Goal: Register for event/course

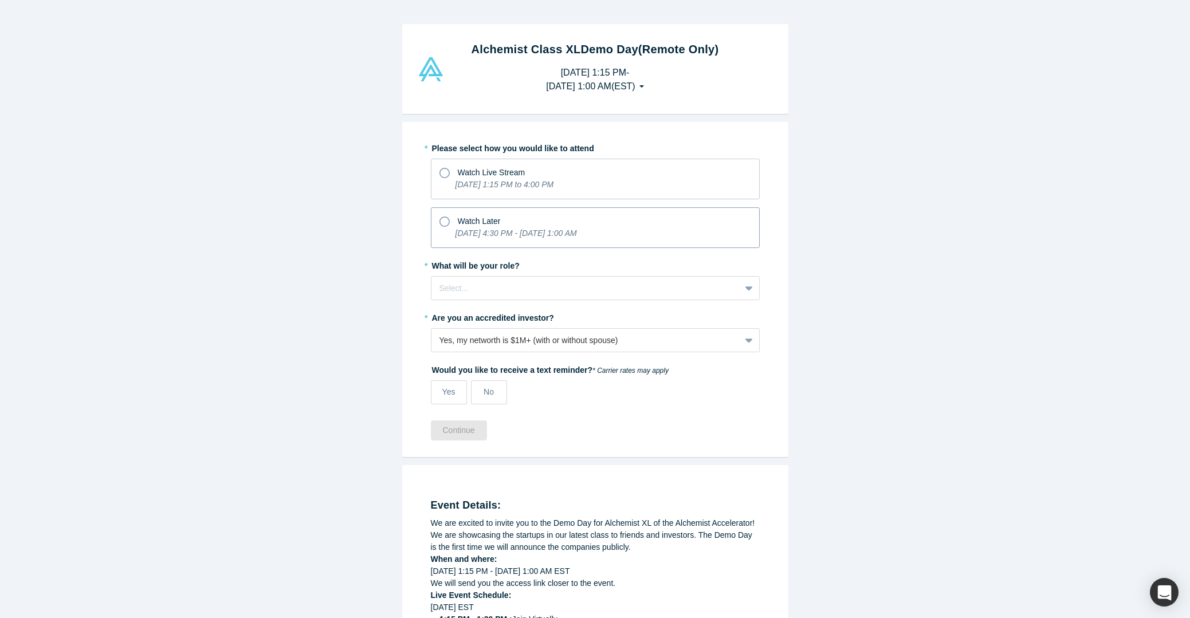
click at [513, 229] on icon "[DATE] 4:30 PM - [DATE] 1:00 AM" at bounding box center [516, 233] width 121 height 9
click at [0, 0] on input "Watch Later [DATE] 4:30 PM - [DATE] 1:00 AM" at bounding box center [0, 0] width 0 height 0
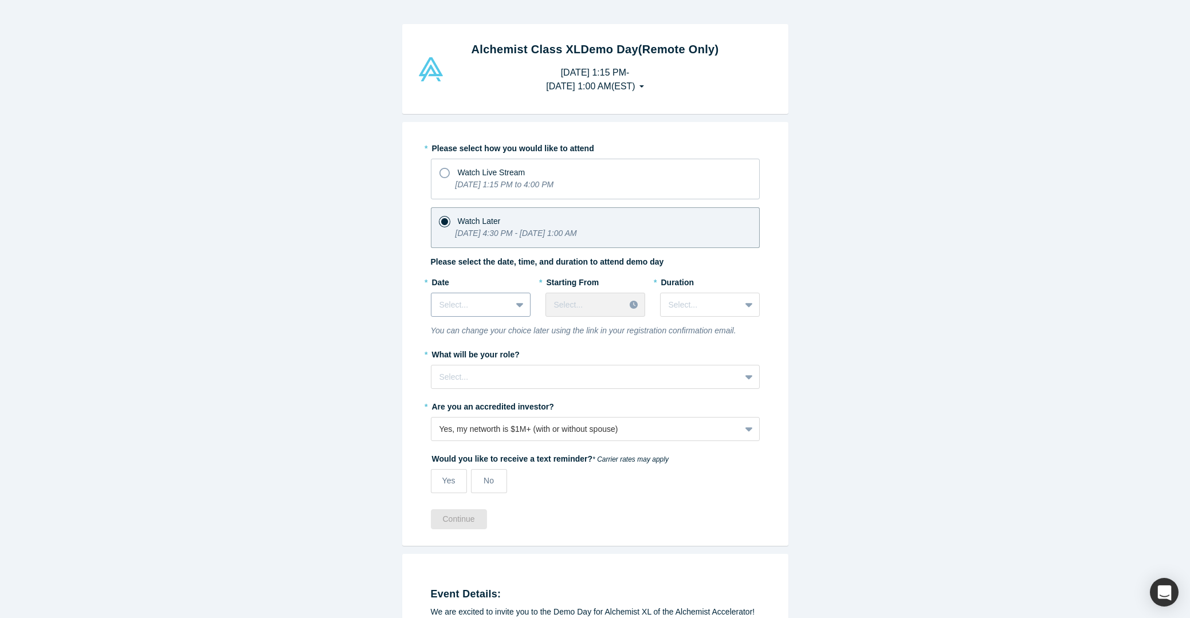
click at [519, 308] on icon at bounding box center [519, 304] width 7 height 11
click at [475, 397] on div "[DATE]" at bounding box center [481, 397] width 100 height 21
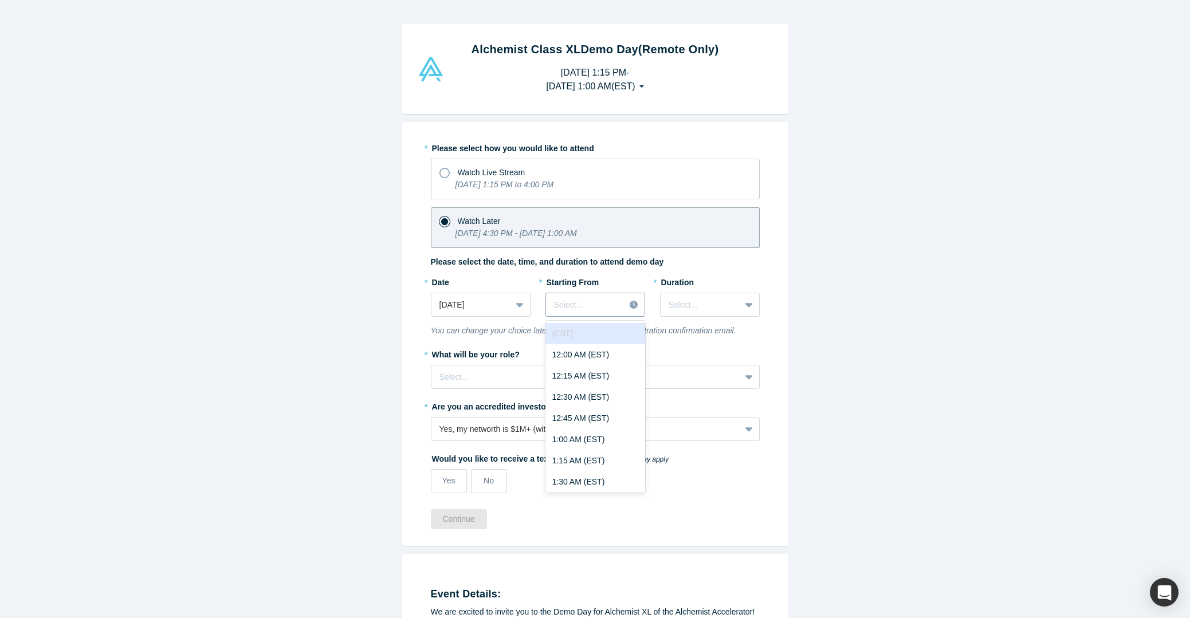
click at [609, 302] on div at bounding box center [585, 305] width 63 height 14
click at [583, 396] on div "2:00 PM (EST)" at bounding box center [596, 390] width 100 height 21
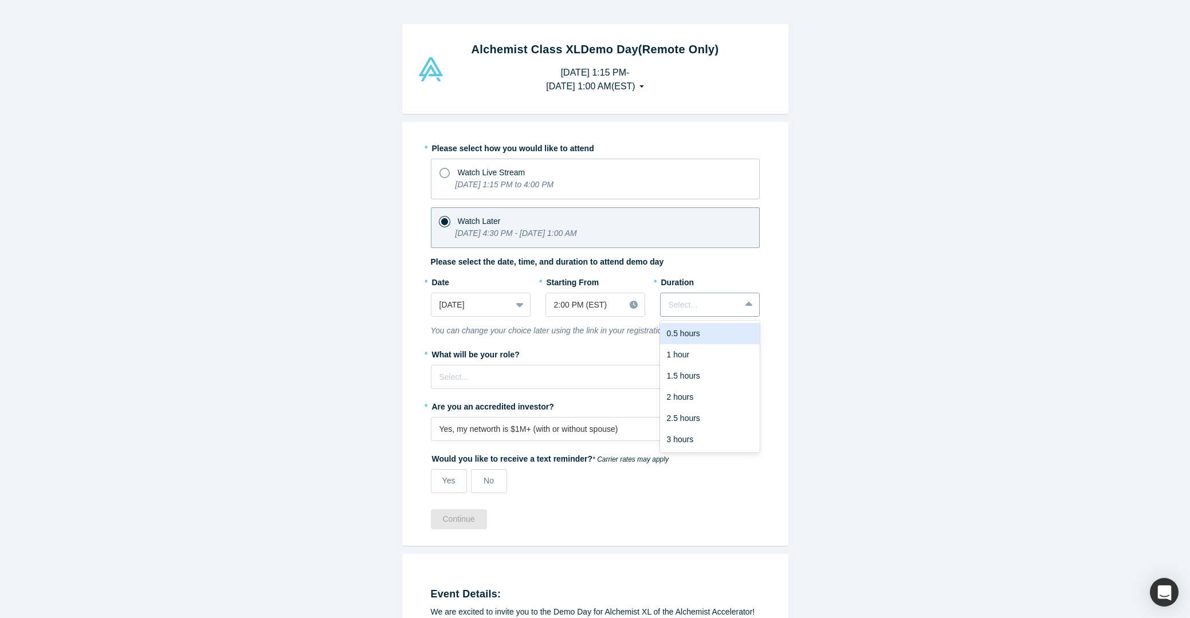
click at [704, 308] on div at bounding box center [701, 305] width 64 height 14
click at [686, 433] on div "3 hours" at bounding box center [710, 439] width 100 height 21
click at [750, 375] on icon at bounding box center [749, 376] width 7 height 11
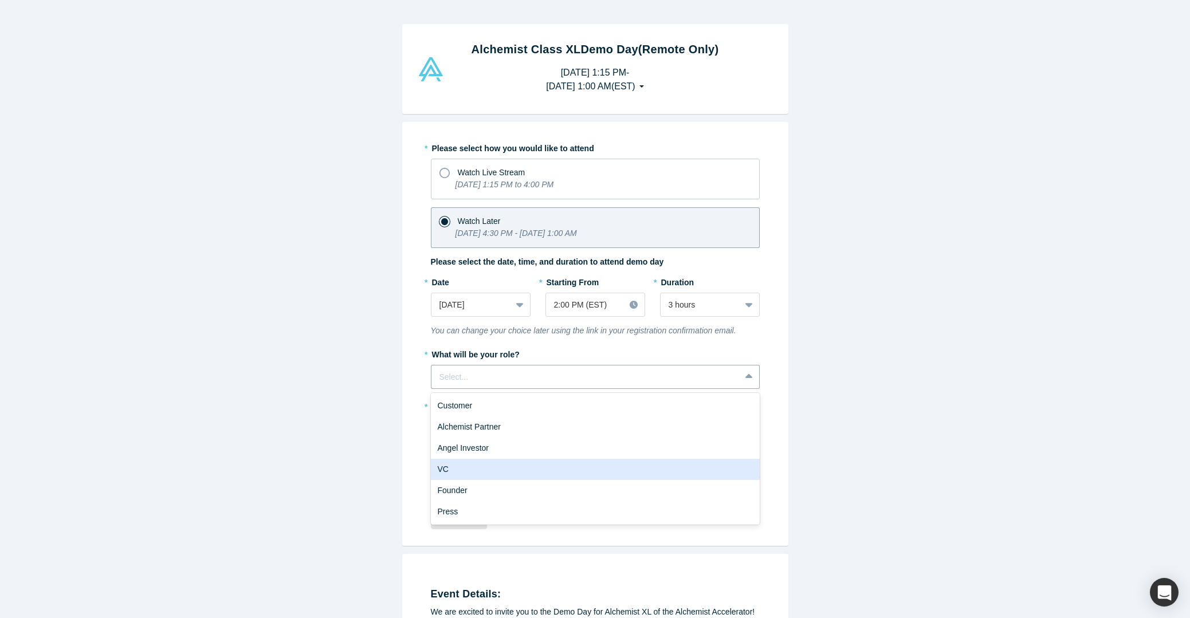
click at [641, 462] on div "VC" at bounding box center [595, 469] width 329 height 21
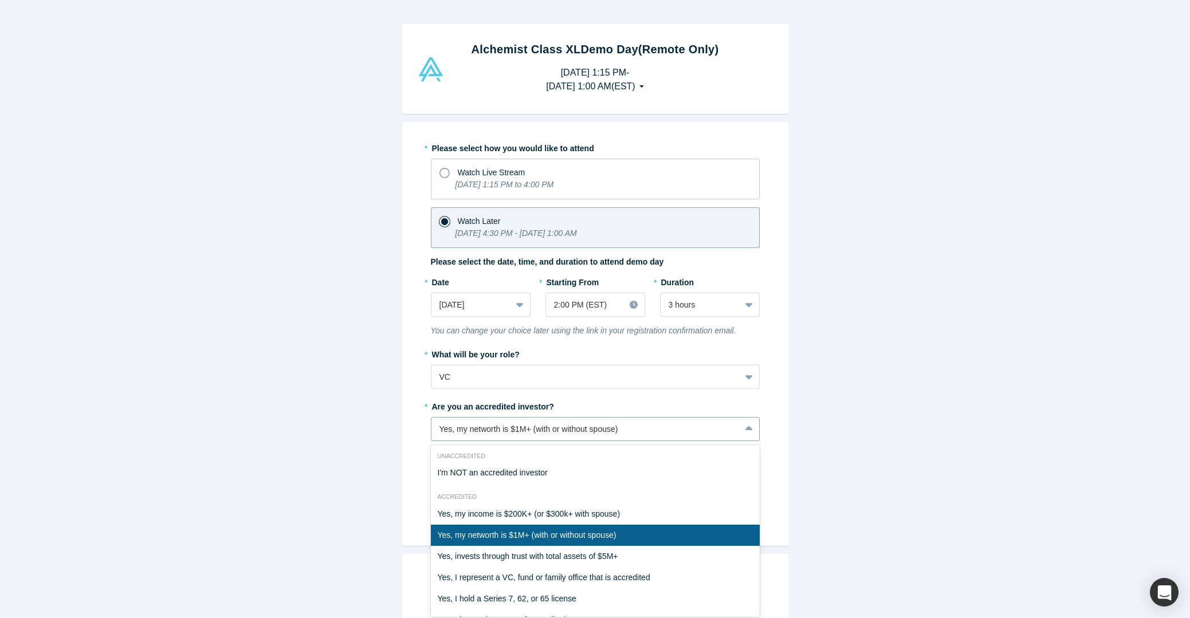
click at [739, 429] on div "Yes, my networth is $1M+ (with or without spouse)" at bounding box center [586, 429] width 309 height 14
click at [625, 573] on div "Yes, I represent a VC, fund or family office that is accredited" at bounding box center [595, 577] width 329 height 21
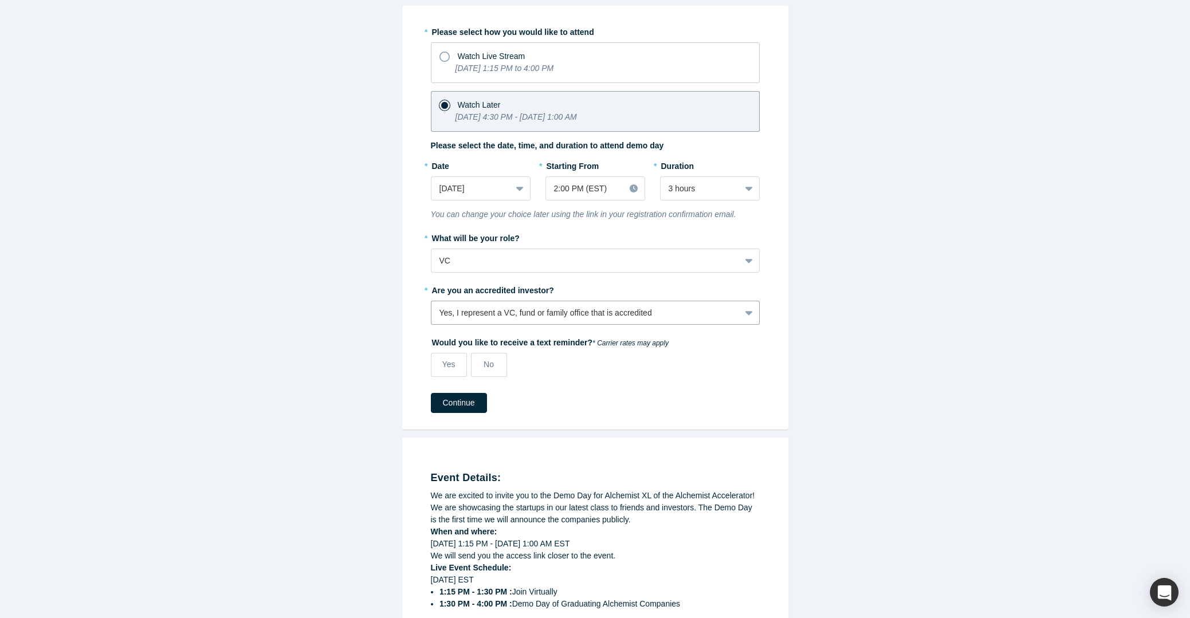
scroll to position [127, 0]
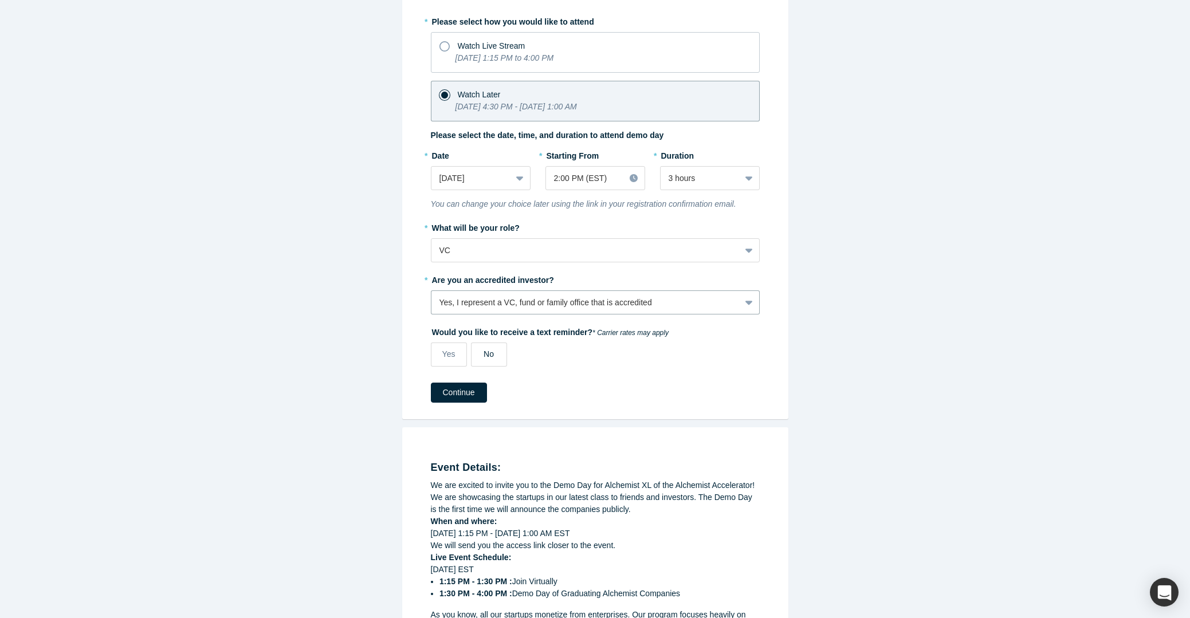
click at [500, 355] on label "No" at bounding box center [489, 355] width 36 height 24
click at [0, 0] on input "No" at bounding box center [0, 0] width 0 height 0
click at [452, 352] on span "Yes" at bounding box center [448, 354] width 13 height 9
click at [0, 0] on input "Yes" at bounding box center [0, 0] width 0 height 0
select select "US"
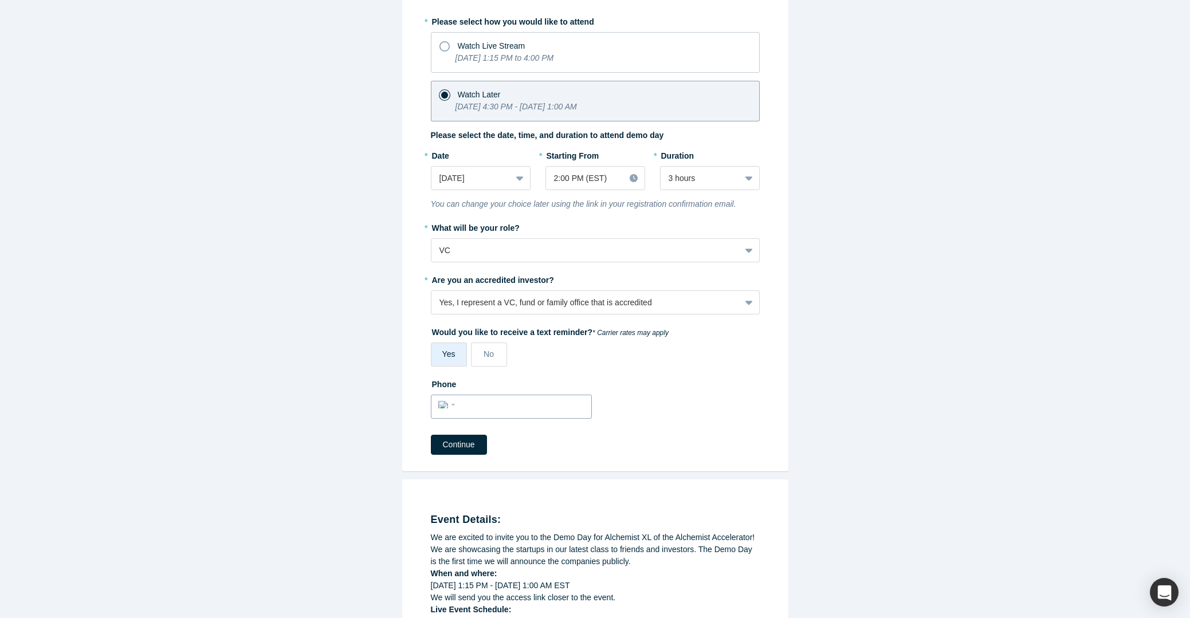
click at [482, 399] on input "tel" at bounding box center [522, 405] width 126 height 17
click at [485, 405] on input "[PHONE_NUMBER]" at bounding box center [522, 405] width 126 height 17
click at [486, 404] on input "[PHONE_NUMBER]" at bounding box center [522, 405] width 126 height 17
click at [556, 411] on input "1 (342) 741-246" at bounding box center [522, 405] width 126 height 17
click at [524, 407] on input "1 (342) 741-246" at bounding box center [522, 405] width 126 height 17
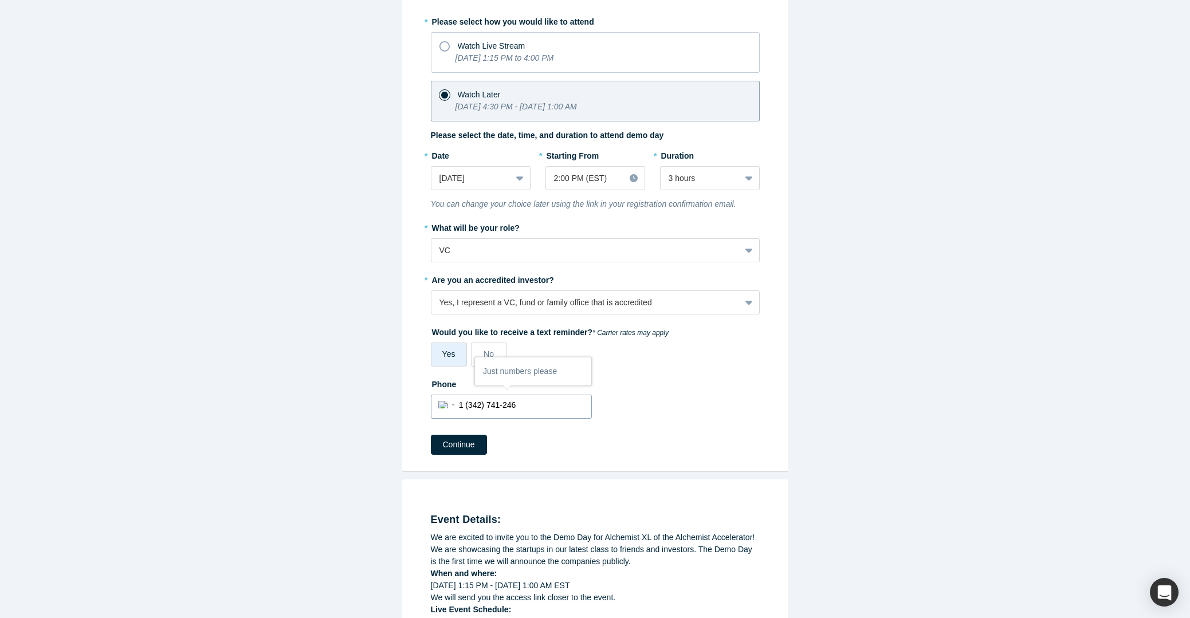
click at [524, 407] on input "1 (342) 741-246" at bounding box center [522, 405] width 126 height 17
type input "[PHONE_NUMBER]"
click at [465, 442] on button "Continue" at bounding box center [459, 445] width 56 height 20
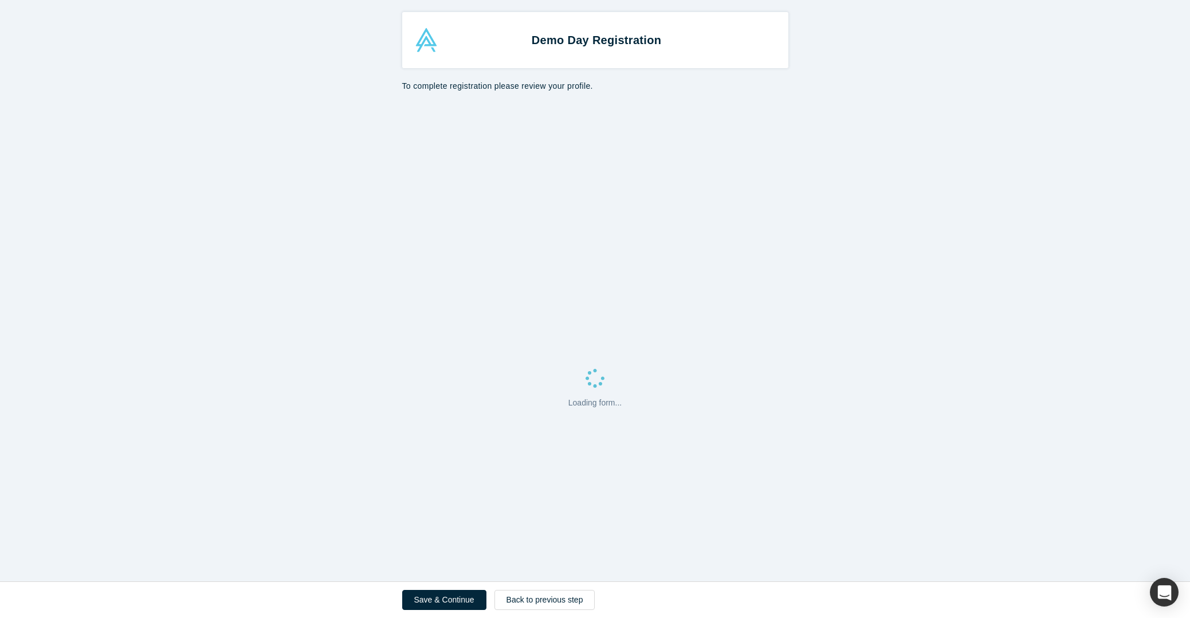
select select "US"
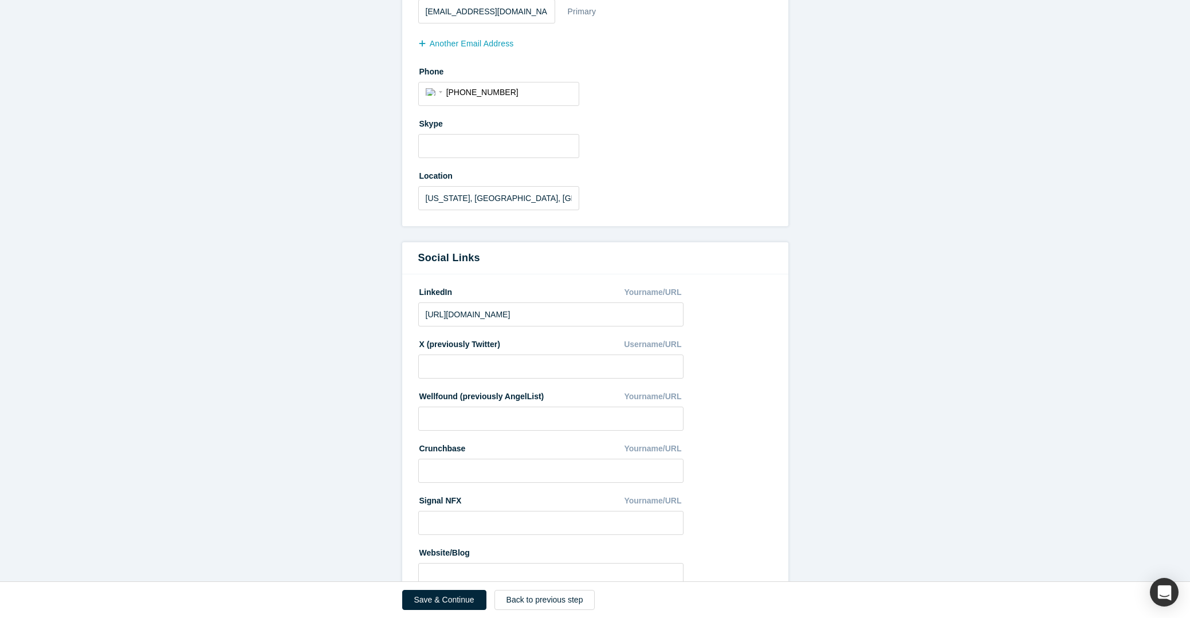
scroll to position [428, 0]
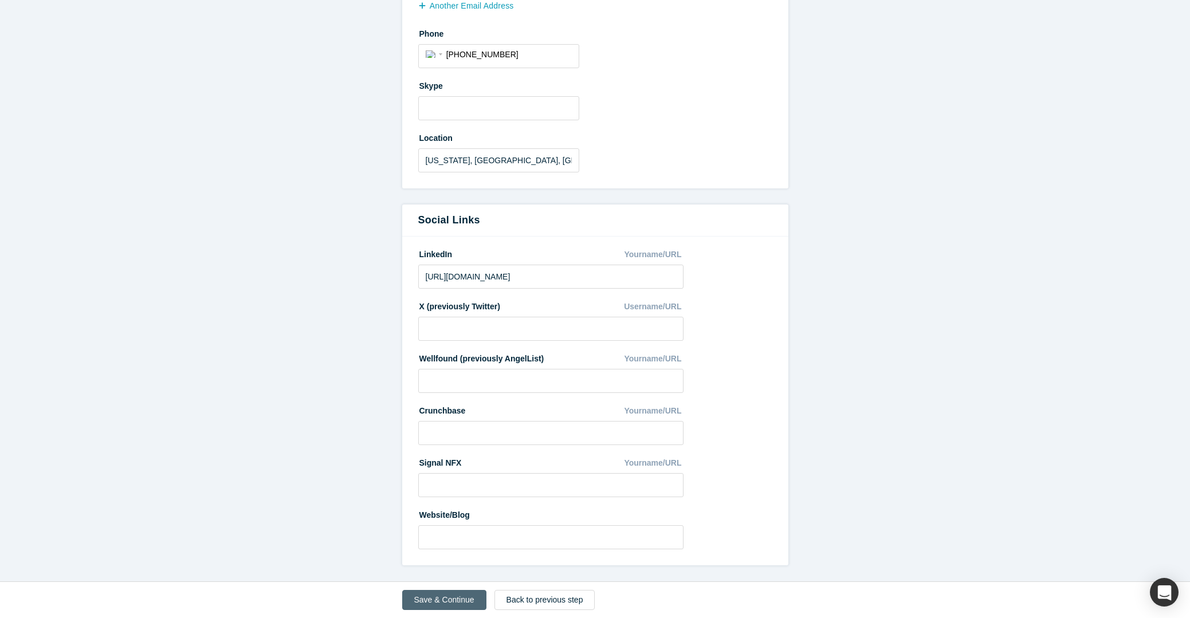
click at [429, 603] on button "Save & Continue" at bounding box center [444, 600] width 84 height 20
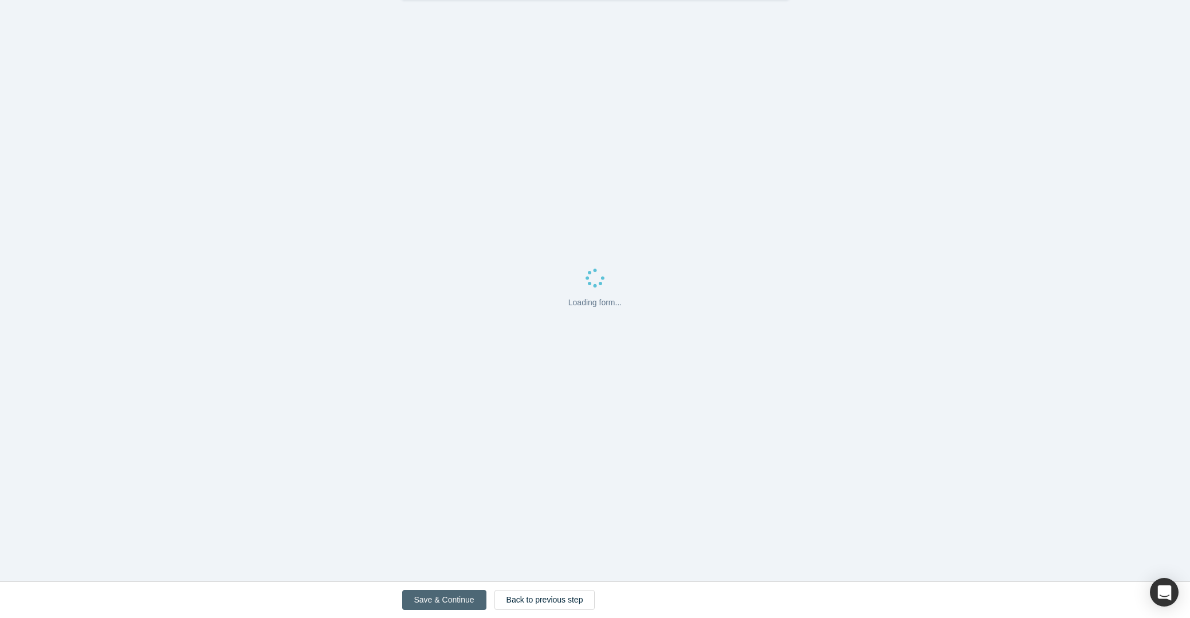
scroll to position [0, 0]
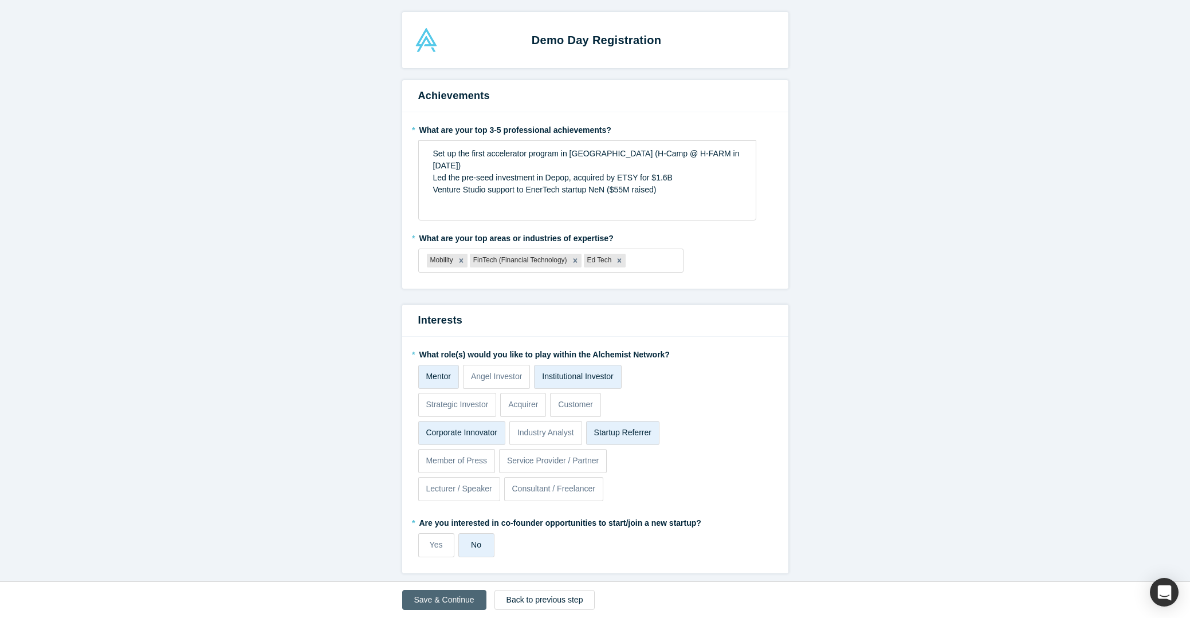
click at [426, 602] on button "Save & Continue" at bounding box center [444, 600] width 84 height 20
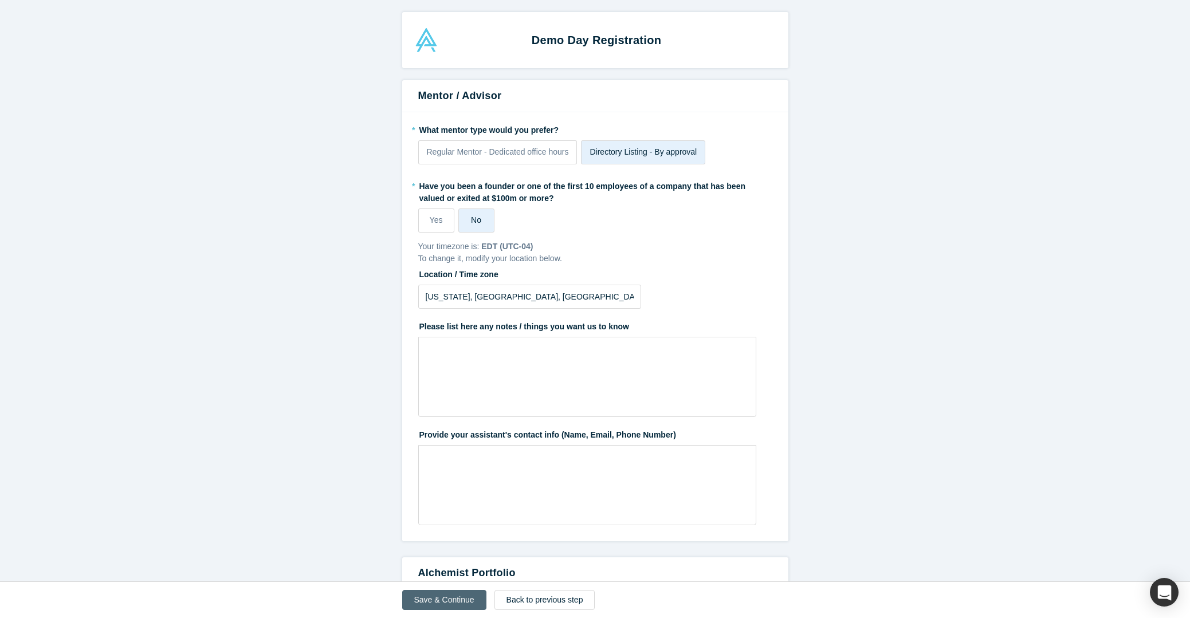
click at [426, 602] on button "Save & Continue" at bounding box center [444, 600] width 84 height 20
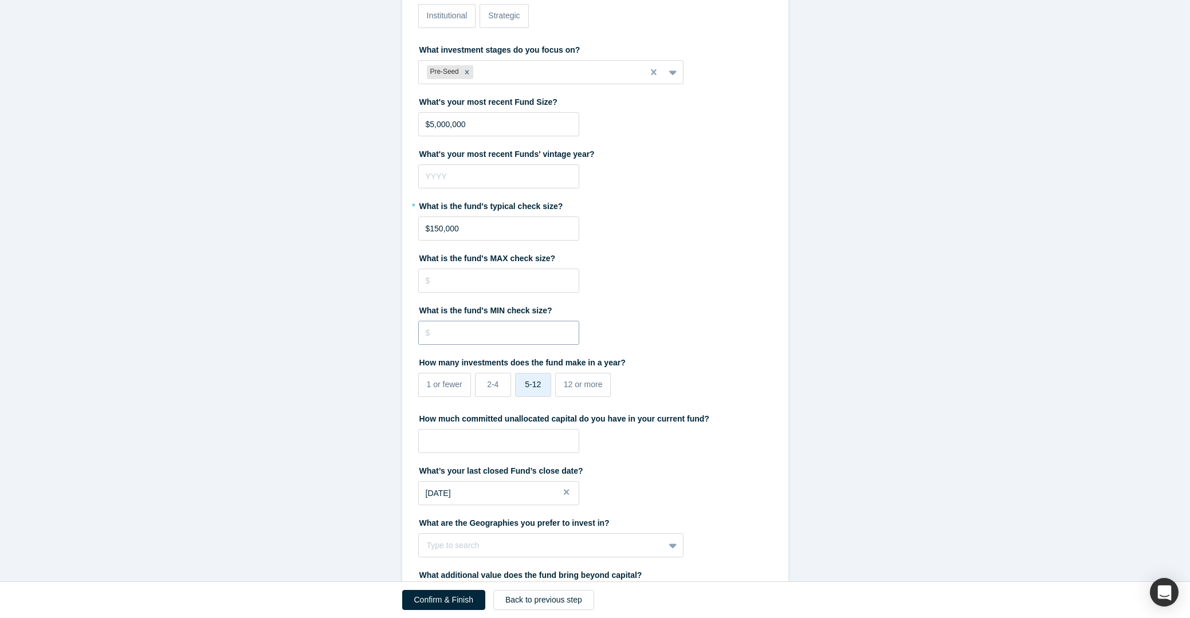
scroll to position [181, 0]
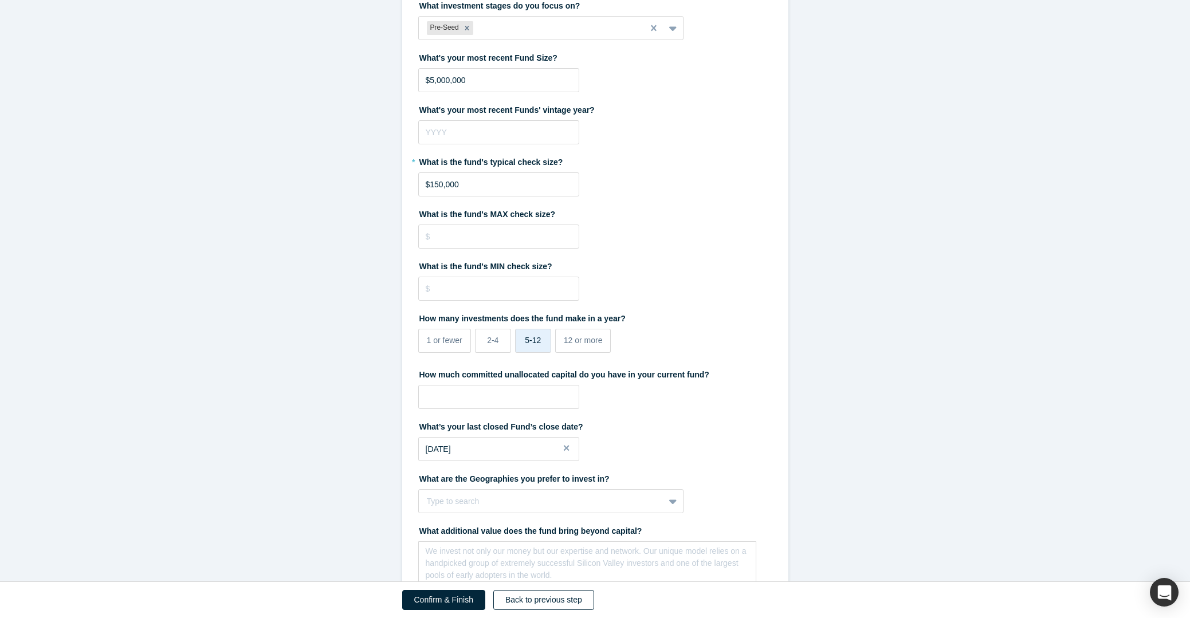
click at [518, 599] on button "Back to previous step" at bounding box center [543, 600] width 101 height 20
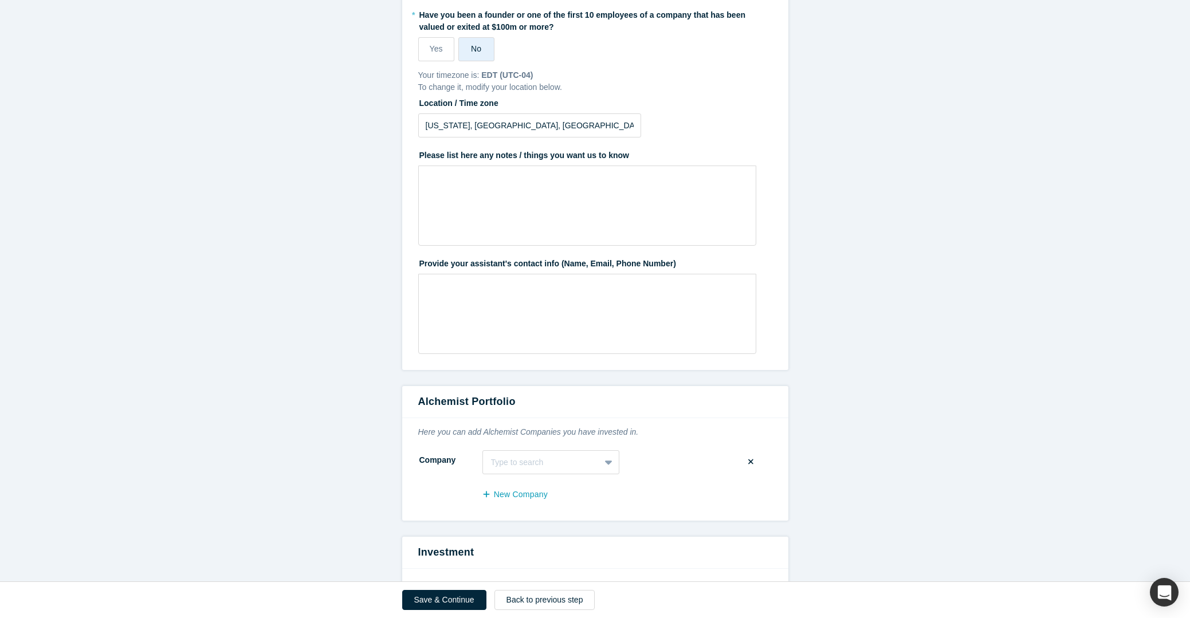
scroll to position [340, 0]
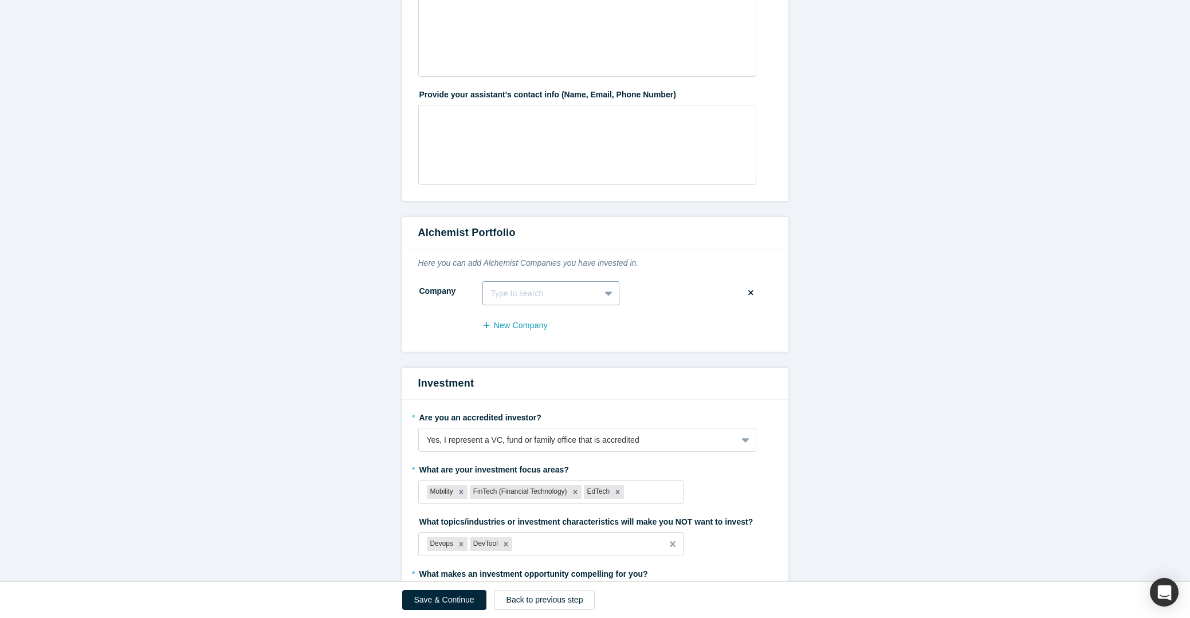
click at [607, 293] on icon at bounding box center [608, 294] width 7 height 5
type input "load"
click at [546, 362] on div "LoadexAi" at bounding box center [551, 364] width 137 height 21
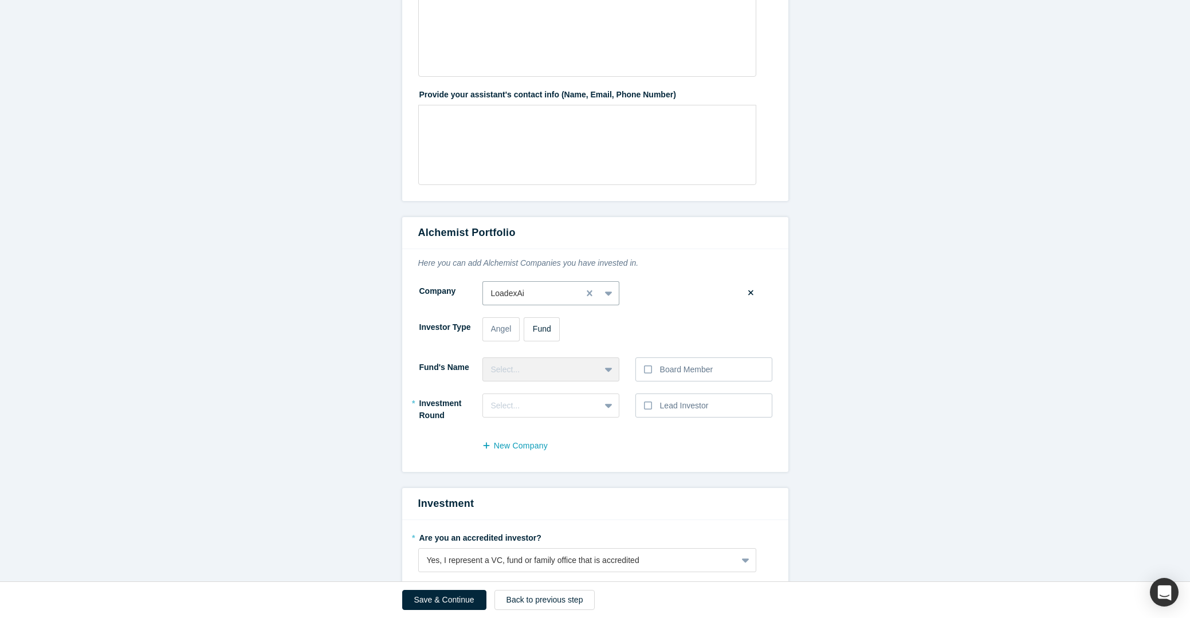
click at [542, 326] on span "Fund" at bounding box center [542, 328] width 18 height 9
click at [0, 0] on input "Fund" at bounding box center [0, 0] width 0 height 0
click at [589, 367] on div "Select..." at bounding box center [541, 370] width 101 height 12
click at [558, 401] on div "High Tides Ventures" at bounding box center [551, 398] width 137 height 21
click at [597, 401] on div "Select..." at bounding box center [551, 406] width 137 height 24
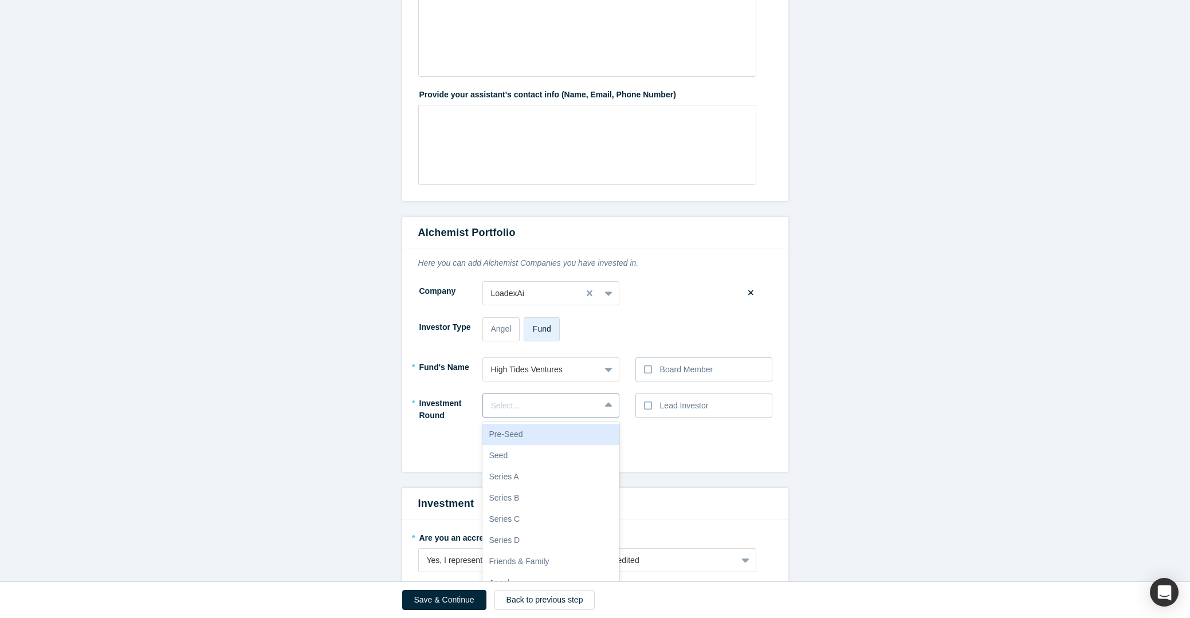
scroll to position [358, 0]
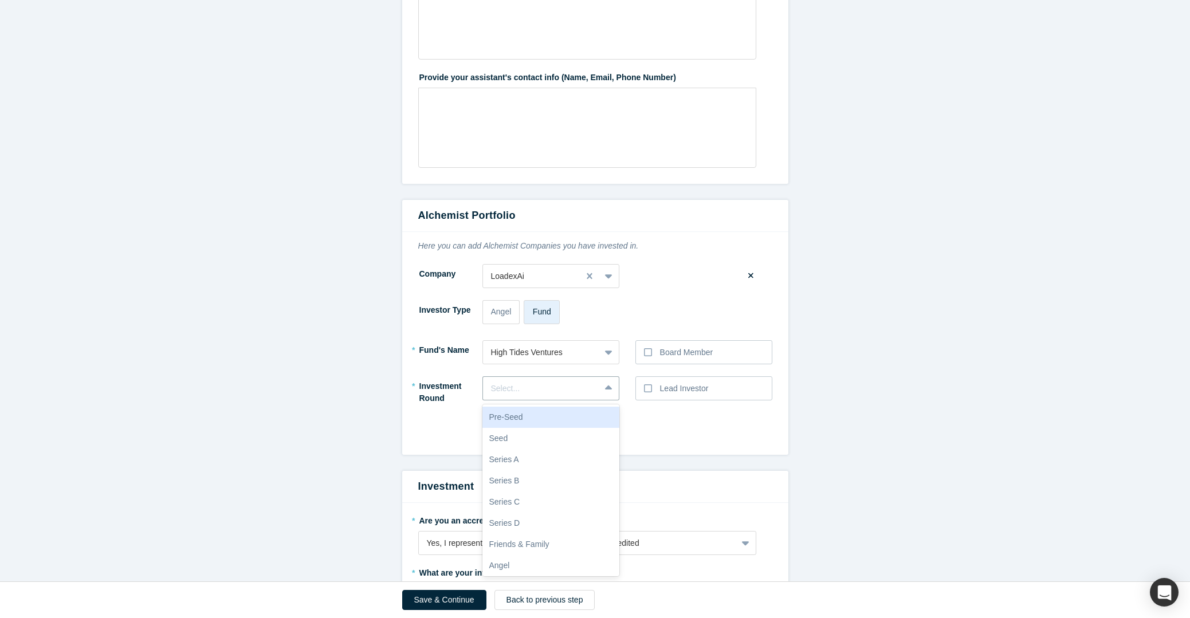
click at [571, 422] on div "Pre-Seed" at bounding box center [551, 417] width 137 height 21
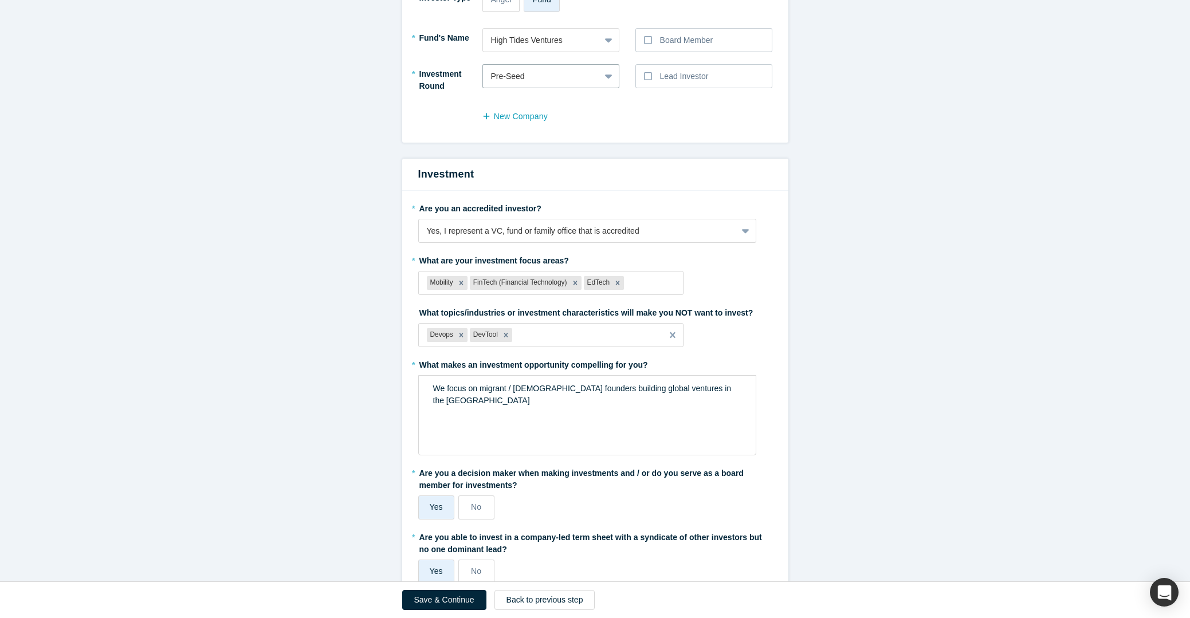
scroll to position [705, 0]
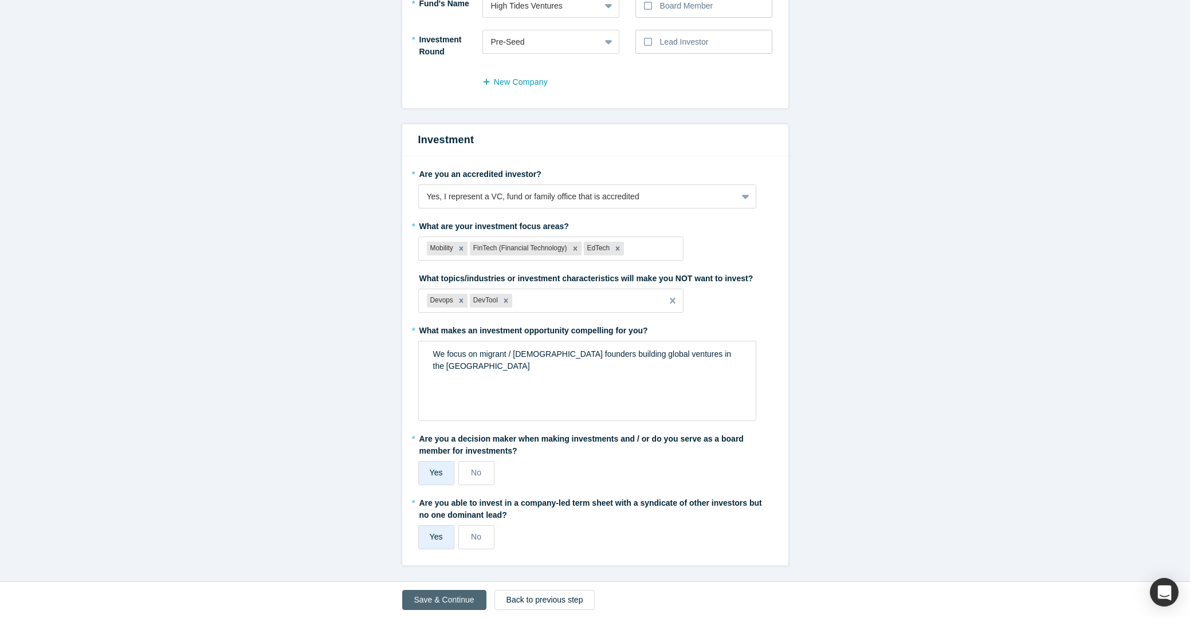
click at [425, 599] on button "Save & Continue" at bounding box center [444, 600] width 84 height 20
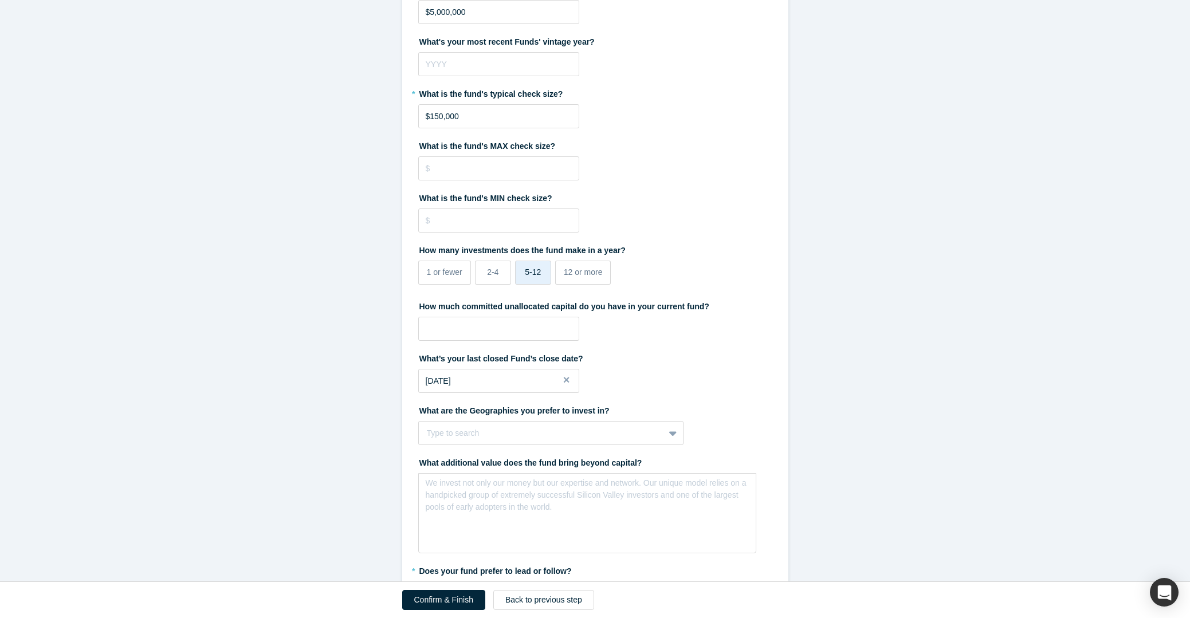
scroll to position [309, 0]
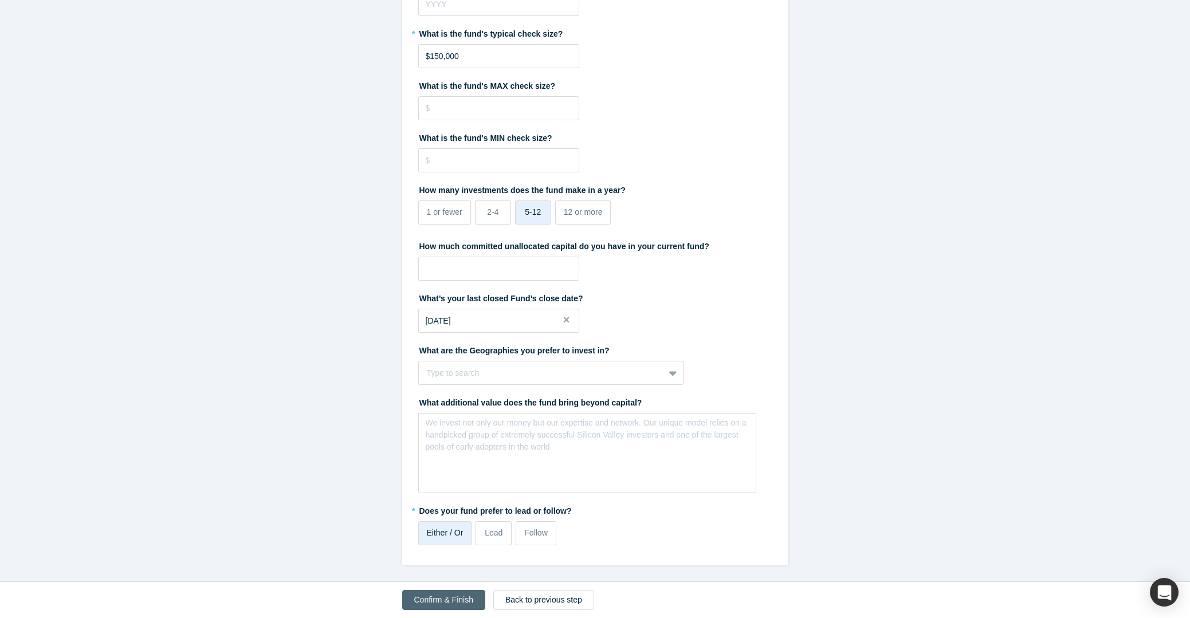
click at [438, 601] on button "Confirm & Finish" at bounding box center [443, 600] width 83 height 20
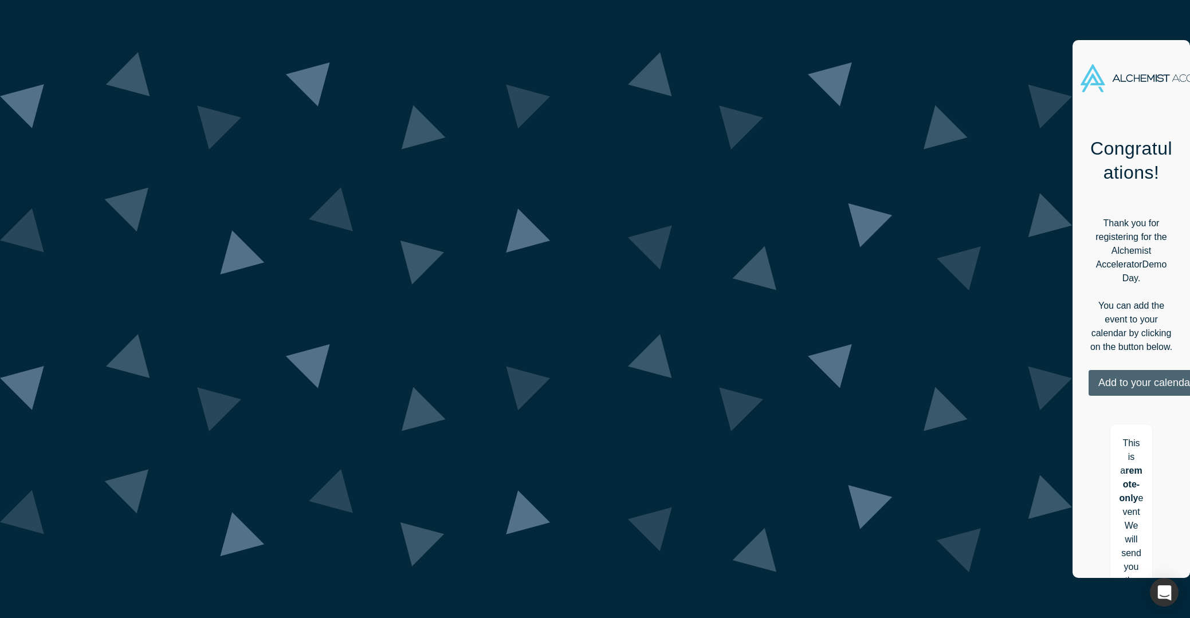
click at [1089, 370] on button "Add to your calendar" at bounding box center [1146, 383] width 115 height 26
click at [1115, 430] on div "Google" at bounding box center [1153, 441] width 76 height 22
click at [1115, 436] on link "Google" at bounding box center [1142, 441] width 55 height 10
